Goal: Information Seeking & Learning: Learn about a topic

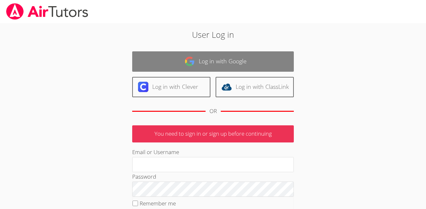
click at [174, 67] on link "Log in with Google" at bounding box center [213, 61] width 162 height 20
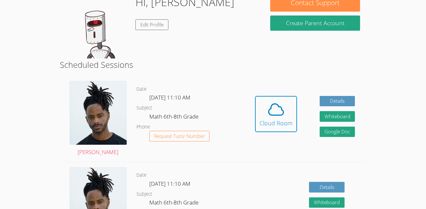
scroll to position [114, 0]
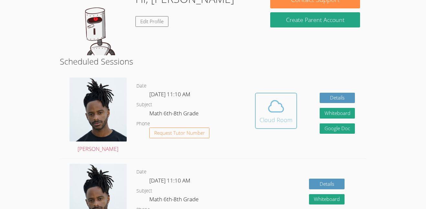
click at [266, 127] on button "Cloud Room" at bounding box center [276, 111] width 42 height 36
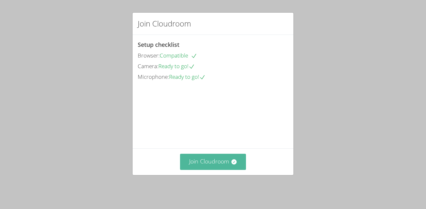
click at [234, 164] on icon at bounding box center [233, 161] width 5 height 5
click at [208, 169] on button "Join Cloudroom" at bounding box center [213, 162] width 66 height 16
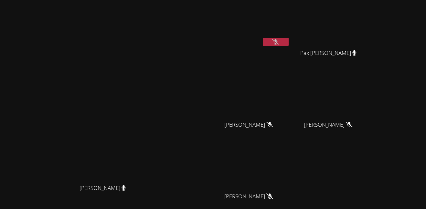
scroll to position [63, 0]
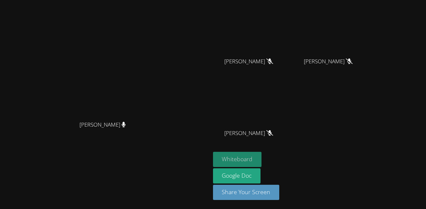
click at [262, 158] on button "Whiteboard" at bounding box center [237, 159] width 49 height 15
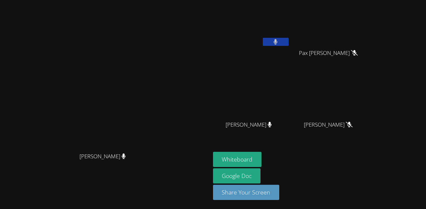
scroll to position [0, 0]
click at [289, 42] on button at bounding box center [276, 42] width 26 height 8
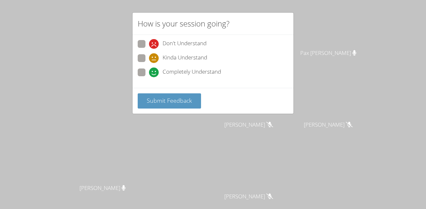
click at [149, 63] on span at bounding box center [149, 63] width 0 height 0
click at [149, 60] on input "Kinda Understand" at bounding box center [151, 56] width 5 height 5
radio input "true"
click at [167, 104] on span "Submit Feedback" at bounding box center [169, 101] width 45 height 8
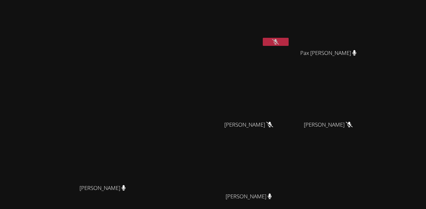
click at [289, 44] on button at bounding box center [276, 42] width 26 height 8
click at [278, 42] on icon at bounding box center [276, 41] width 4 height 5
click at [289, 38] on button at bounding box center [276, 42] width 26 height 8
